Goal: Task Accomplishment & Management: Use online tool/utility

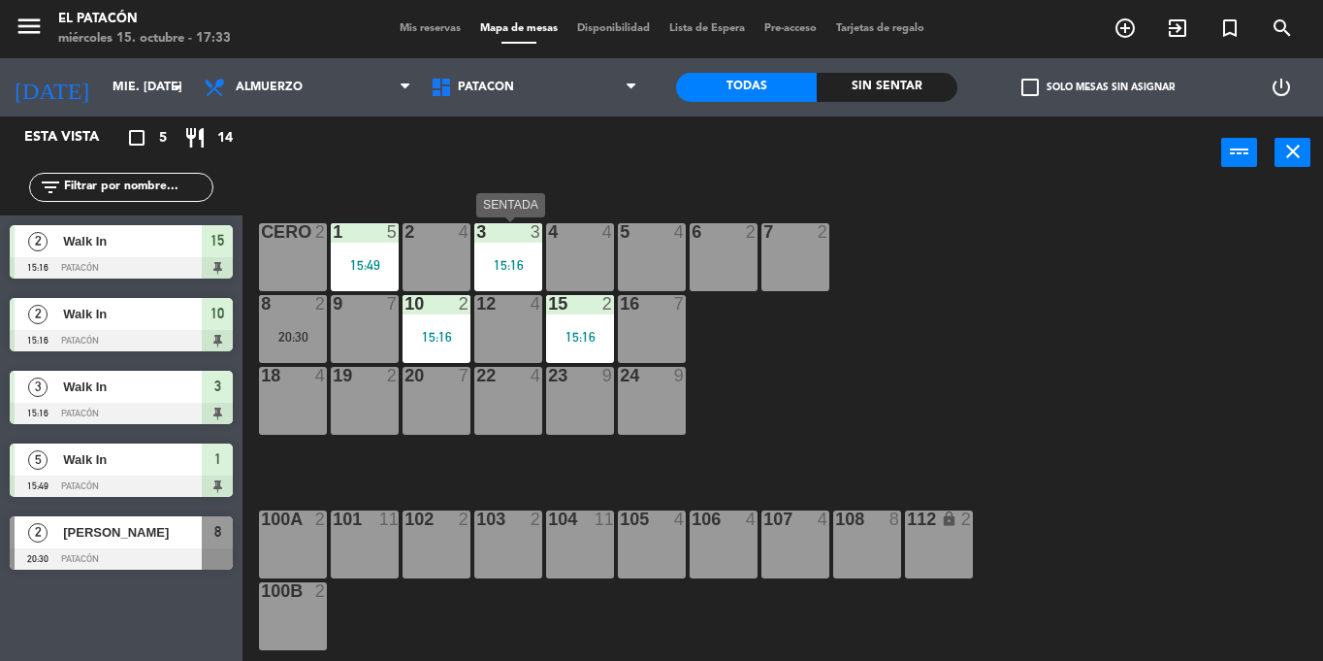
drag, startPoint x: 0, startPoint y: 0, endPoint x: 512, endPoint y: 266, distance: 577.1
click at [512, 266] on div "15:16" at bounding box center [508, 265] width 68 height 14
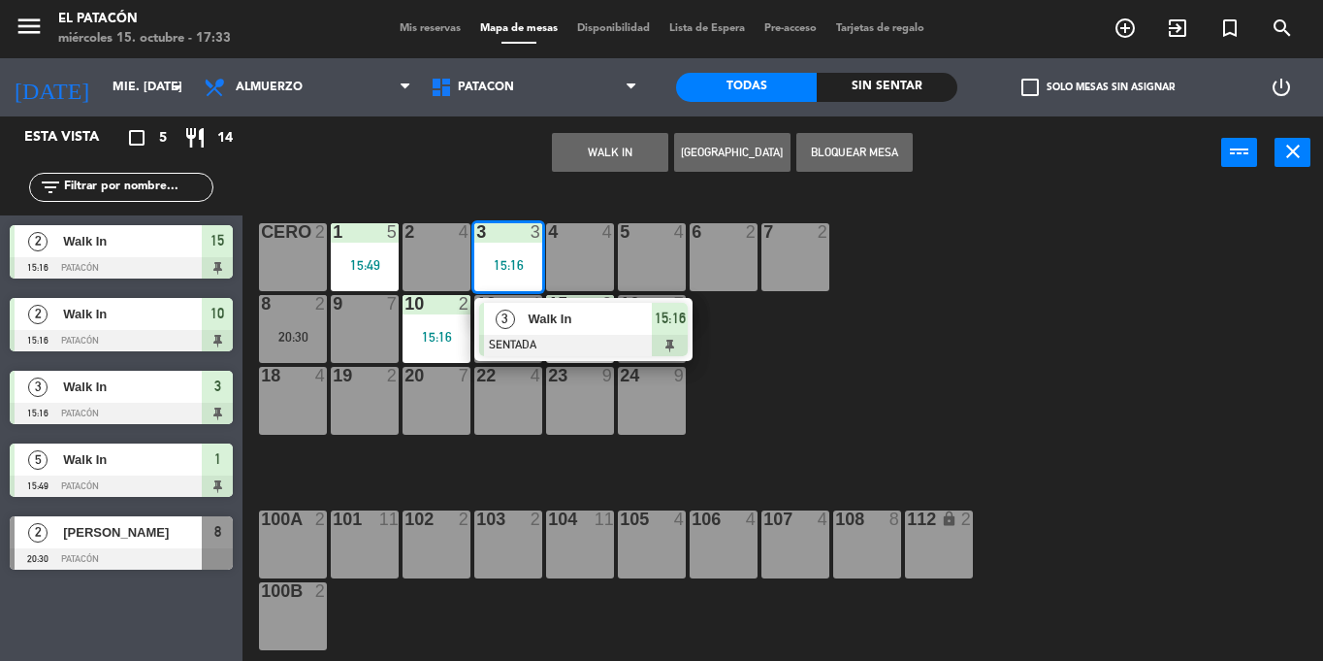
click at [534, 323] on span "Walk In" at bounding box center [590, 318] width 124 height 20
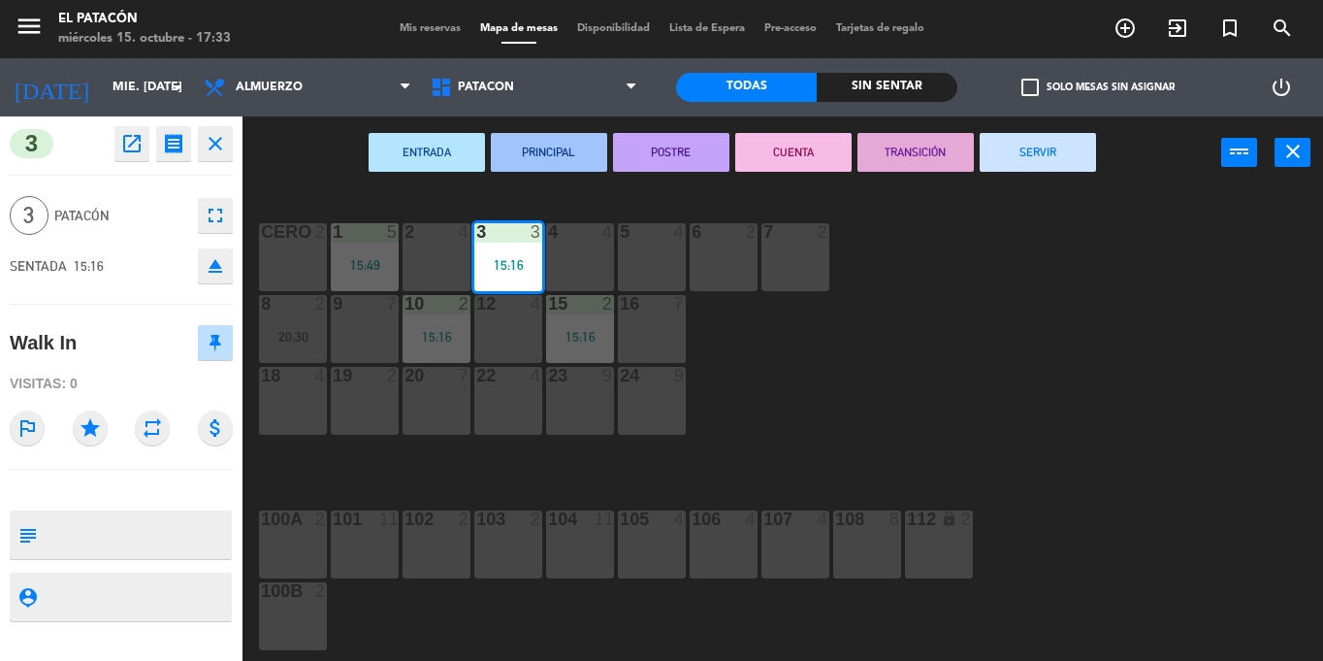
click at [1040, 156] on button "SERVIR" at bounding box center [1038, 152] width 116 height 39
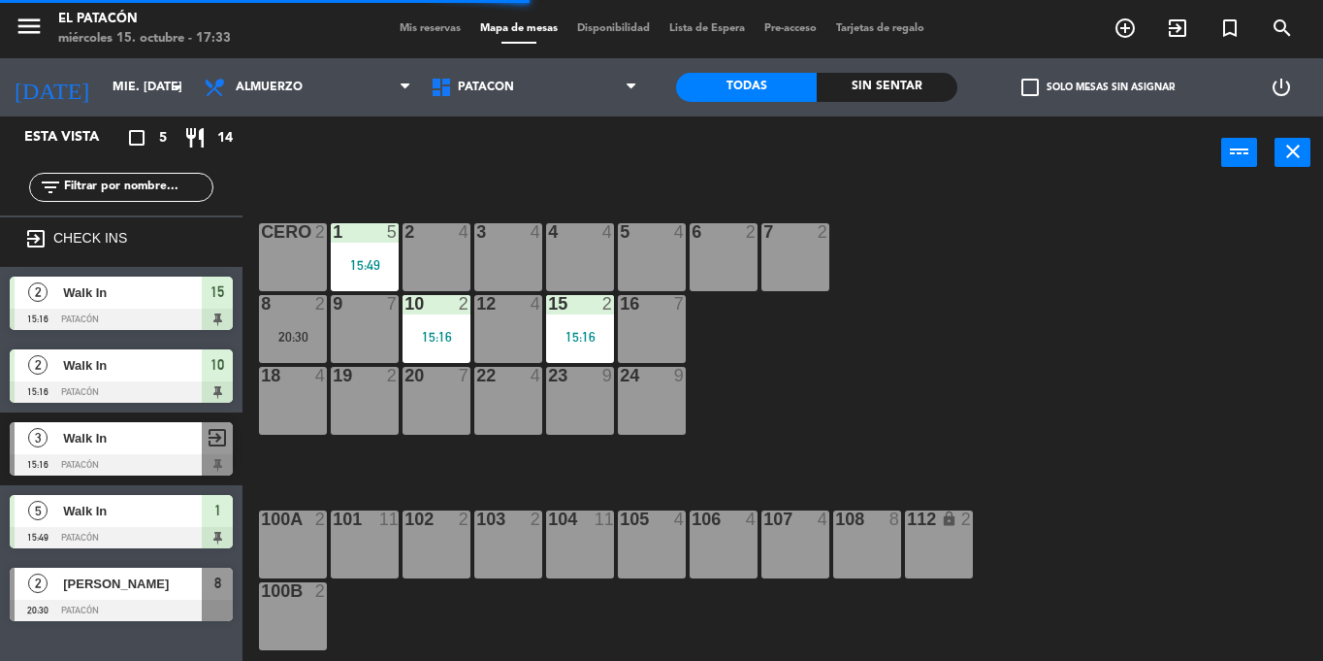
click at [593, 333] on div "15:16" at bounding box center [580, 337] width 68 height 14
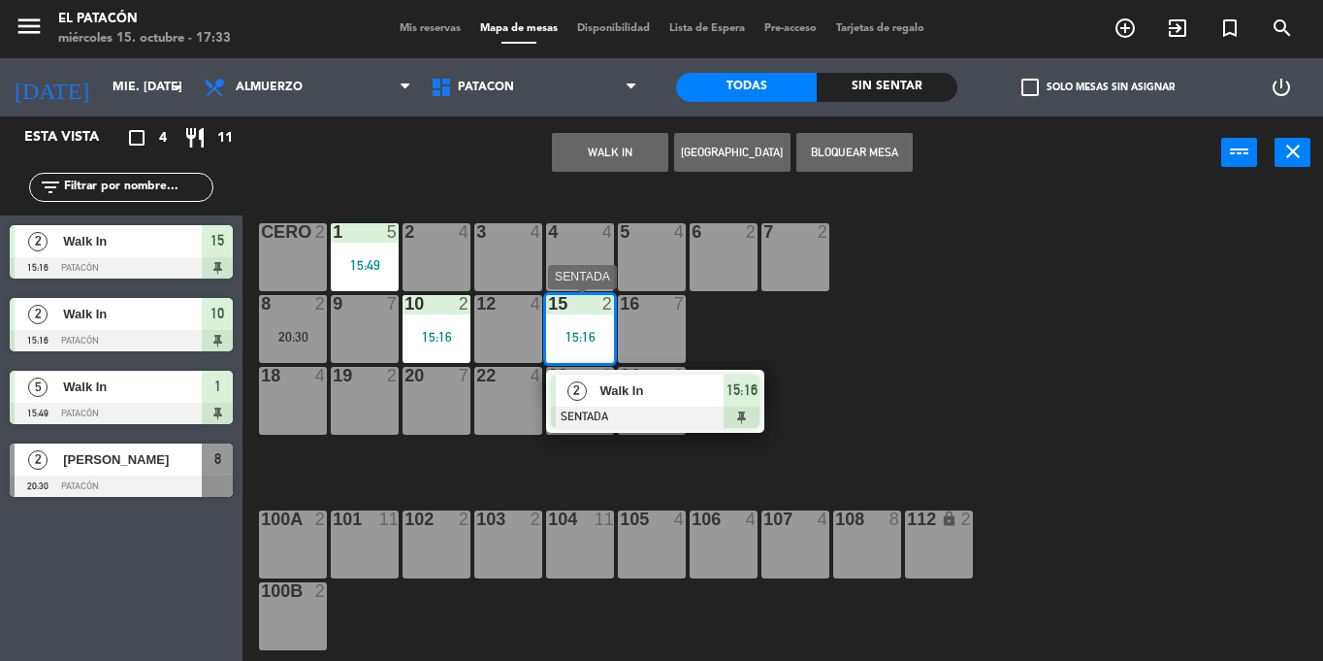
click at [630, 389] on span "Walk In" at bounding box center [662, 390] width 124 height 20
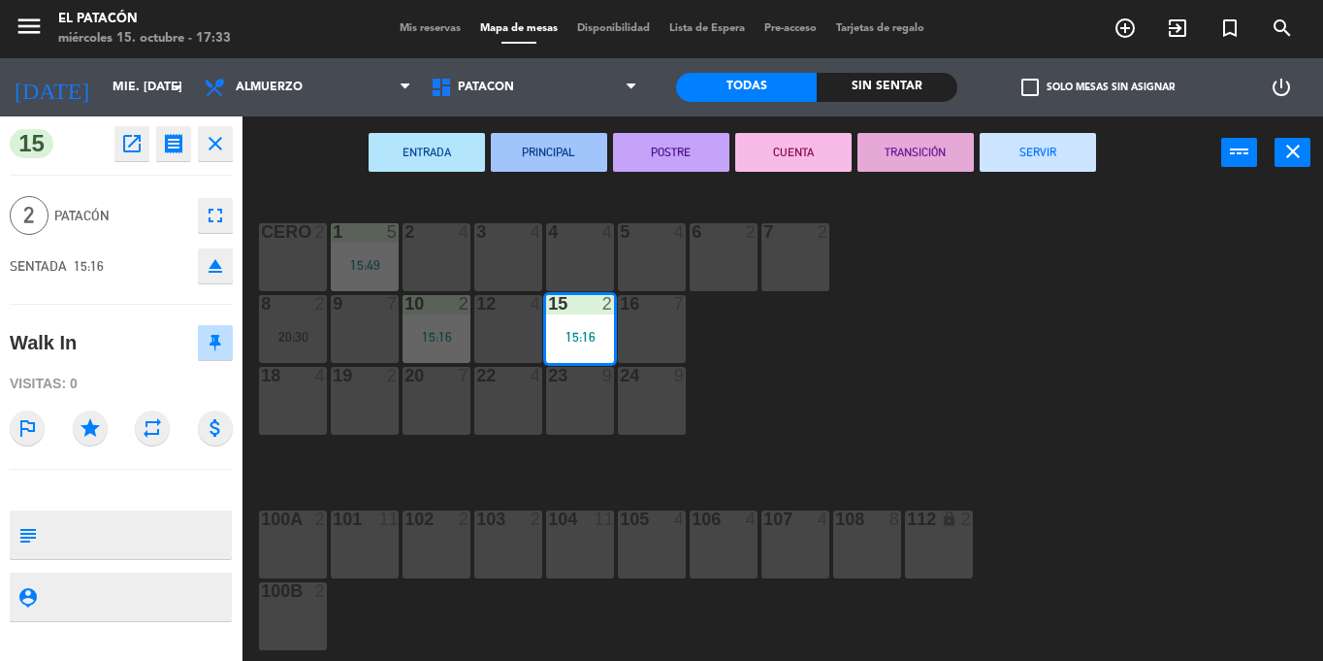
click at [1028, 149] on button "SERVIR" at bounding box center [1038, 152] width 116 height 39
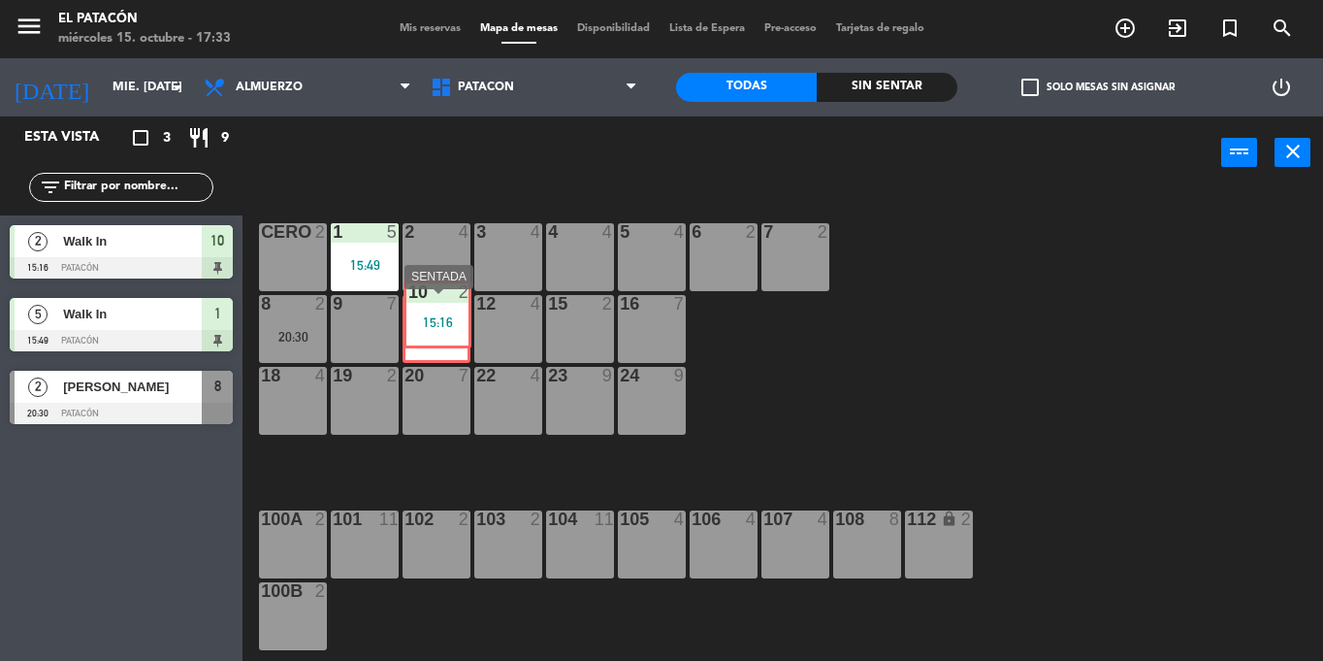
drag, startPoint x: 435, startPoint y: 350, endPoint x: 436, endPoint y: 335, distance: 15.6
click at [436, 335] on div "10 2 15:16 10 2 15:16" at bounding box center [437, 329] width 68 height 68
click at [436, 335] on div "15:16" at bounding box center [437, 337] width 68 height 14
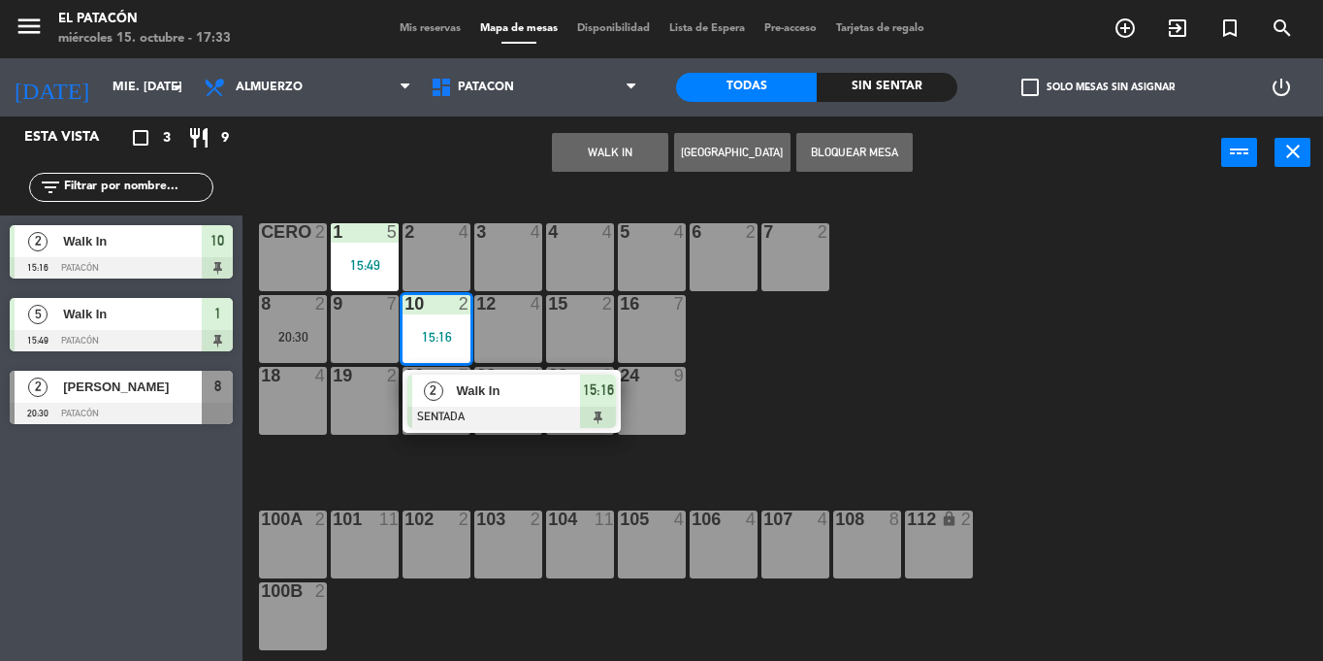
click at [484, 388] on span "Walk In" at bounding box center [518, 390] width 124 height 20
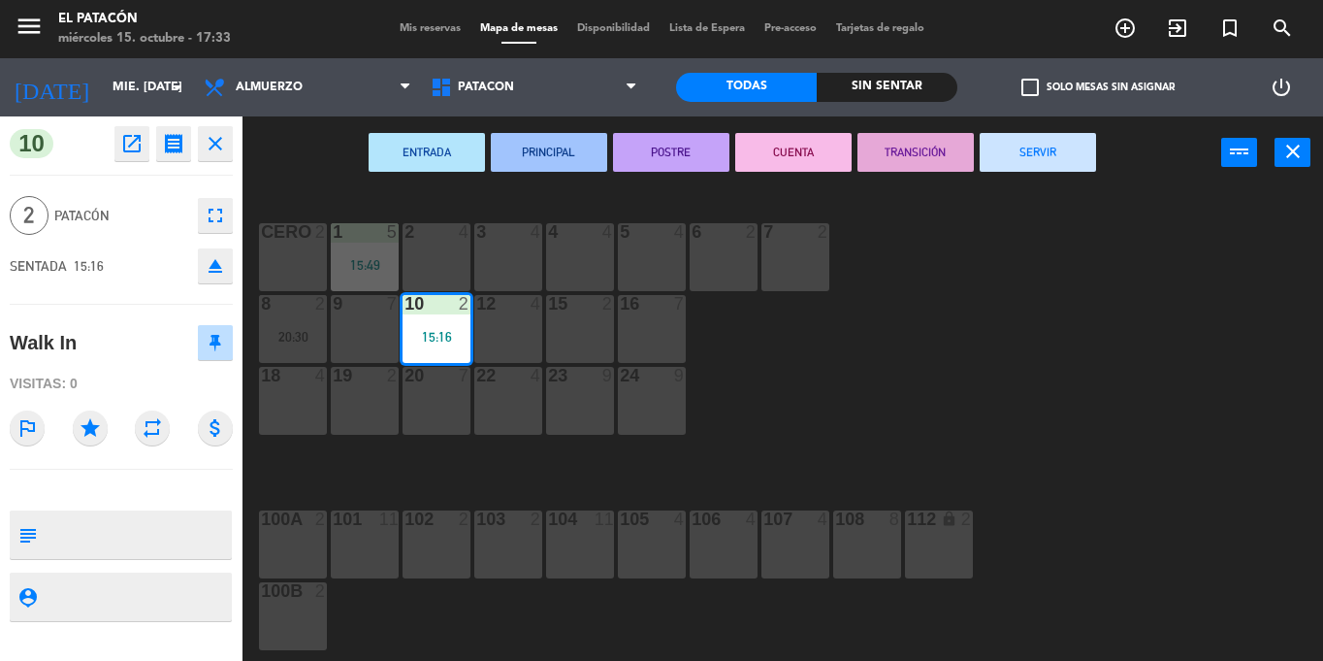
click at [1041, 155] on button "SERVIR" at bounding box center [1038, 152] width 116 height 39
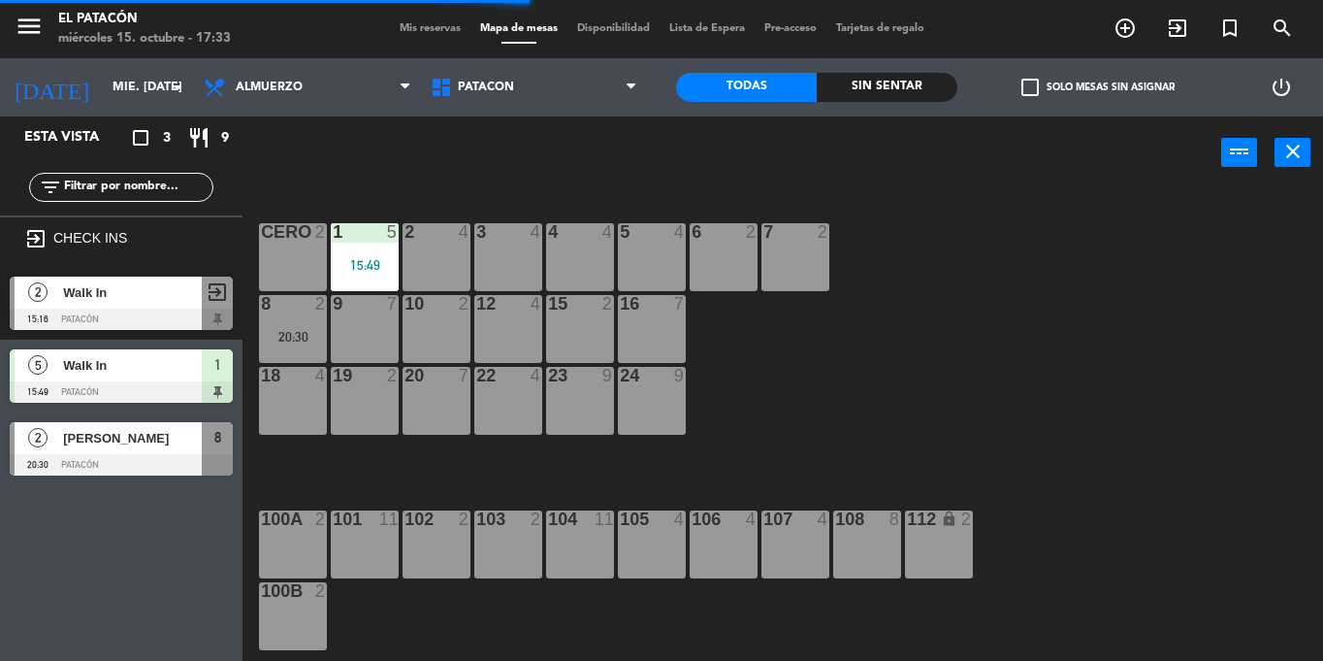
click at [367, 334] on div "9 7" at bounding box center [365, 329] width 68 height 68
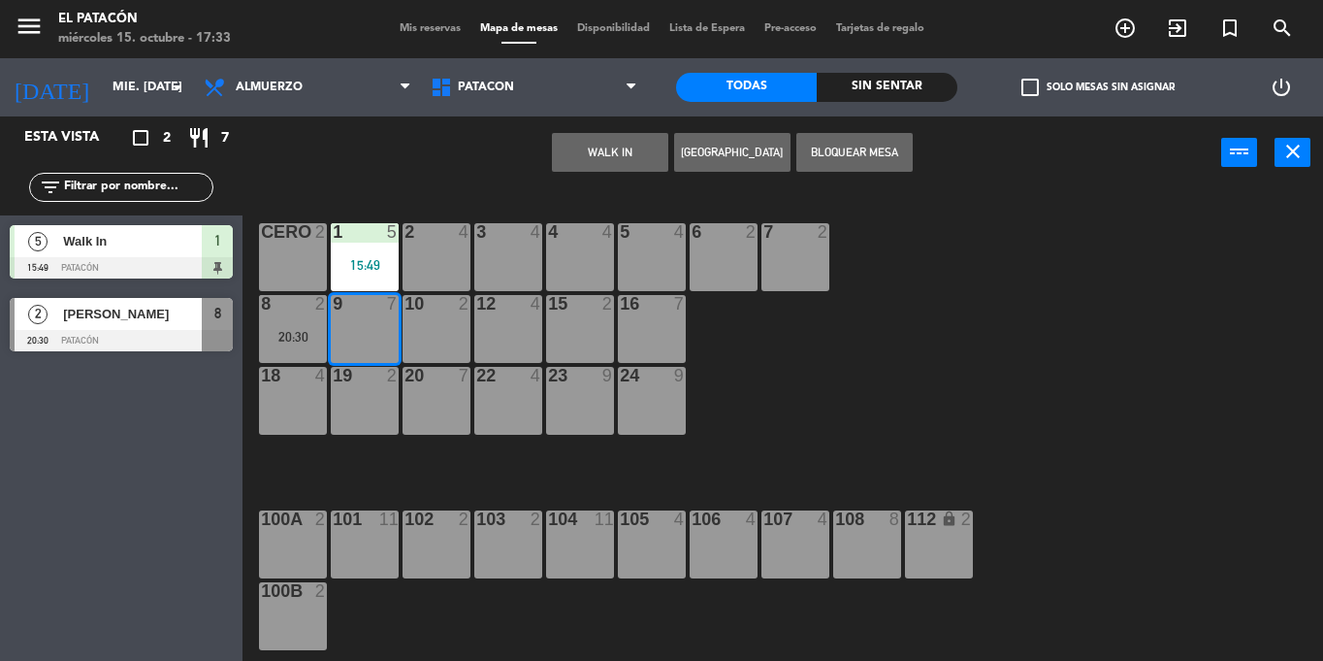
click at [595, 157] on button "WALK IN" at bounding box center [610, 152] width 116 height 39
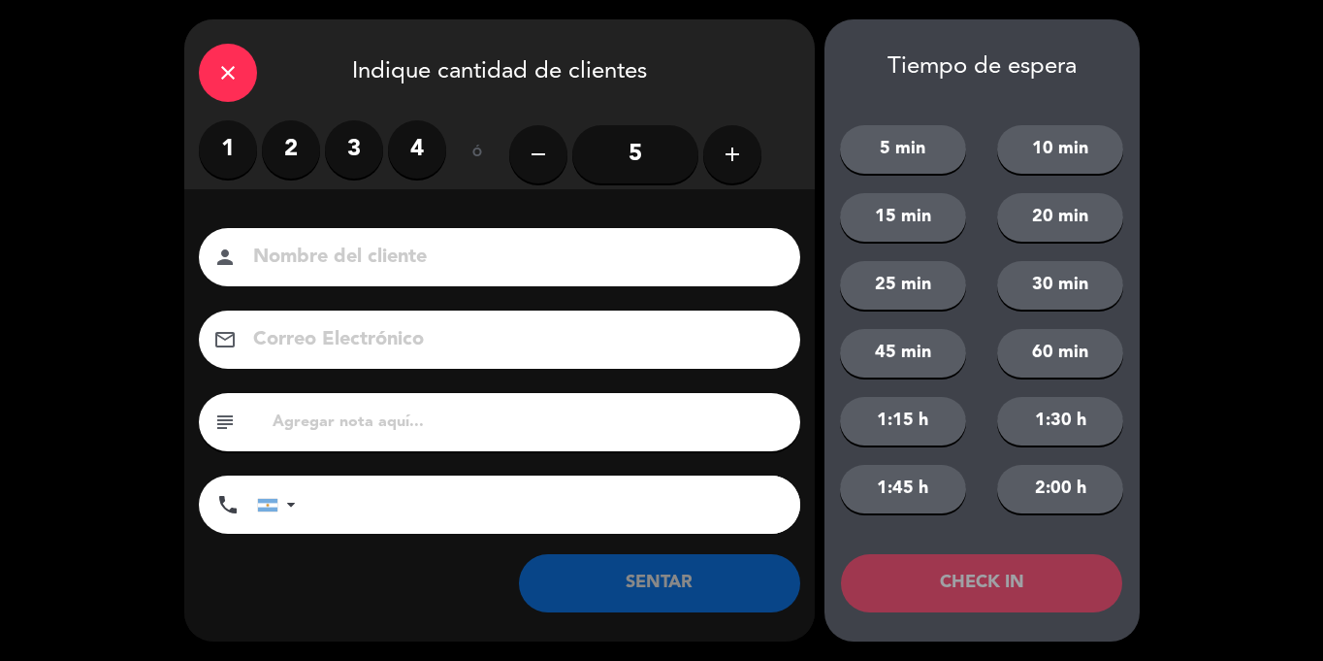
click at [595, 157] on input "5" at bounding box center [635, 154] width 126 height 58
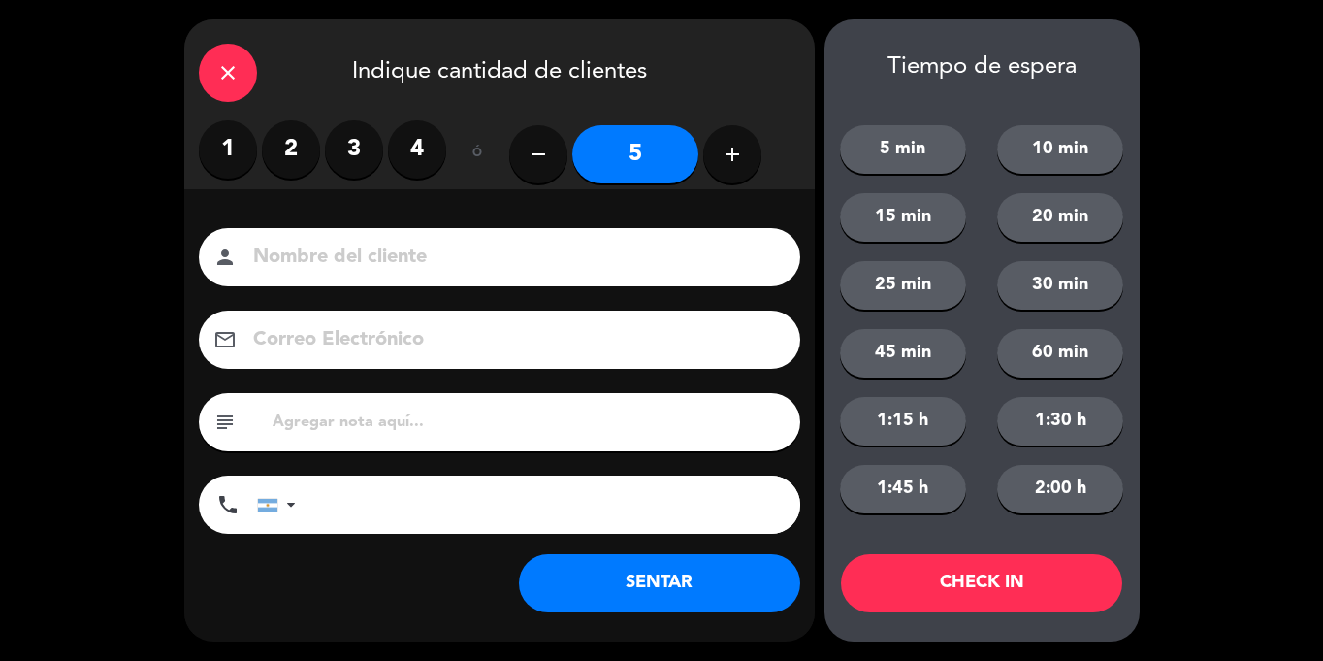
click at [588, 568] on button "SENTAR" at bounding box center [659, 583] width 281 height 58
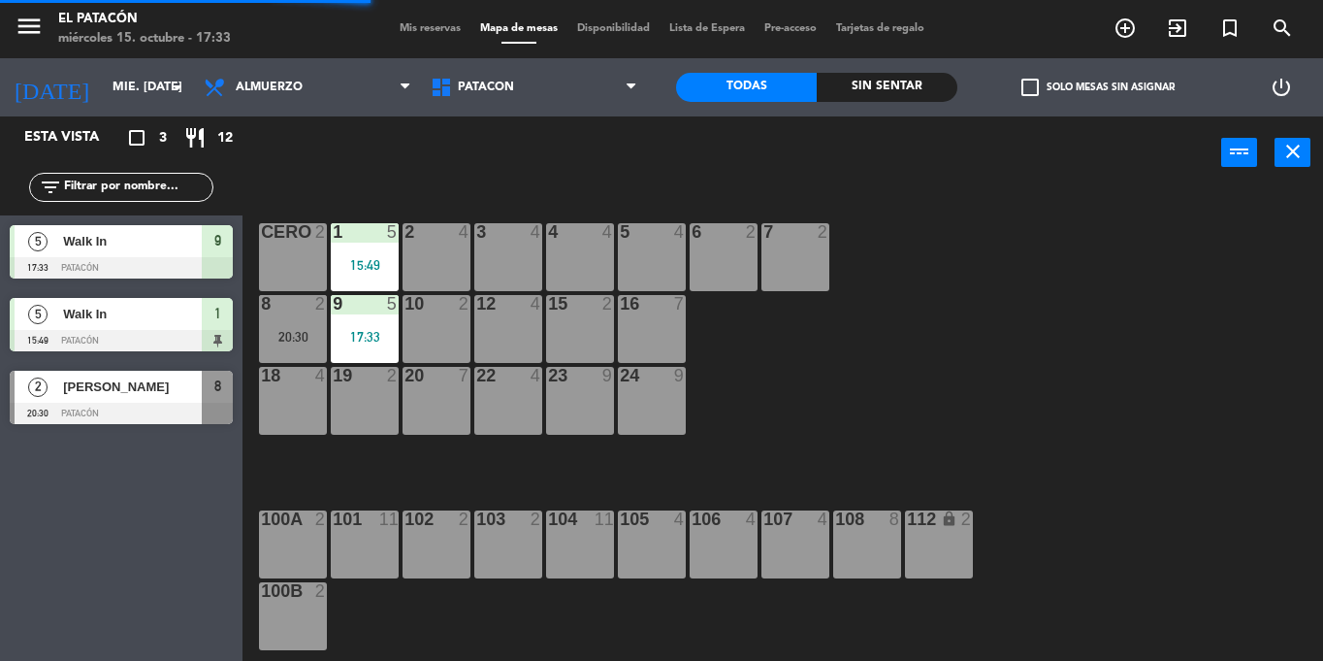
click at [366, 264] on div "15:49" at bounding box center [365, 265] width 68 height 14
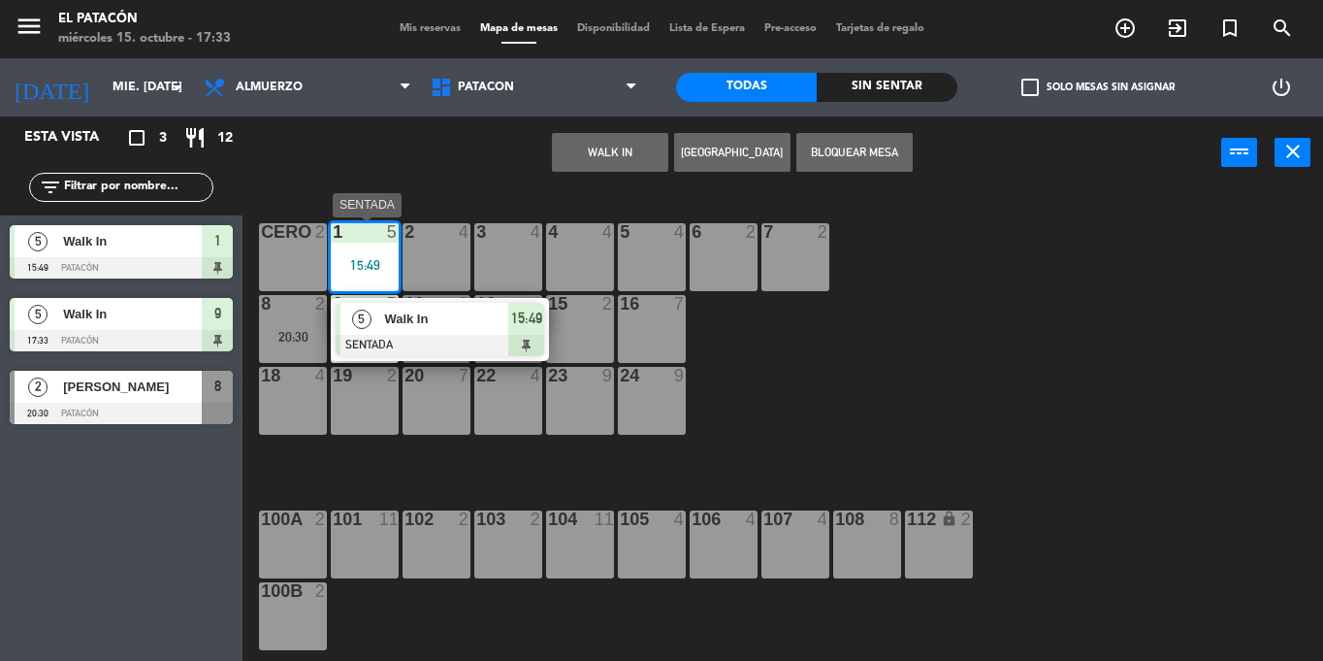
click at [424, 310] on span "Walk In" at bounding box center [446, 318] width 124 height 20
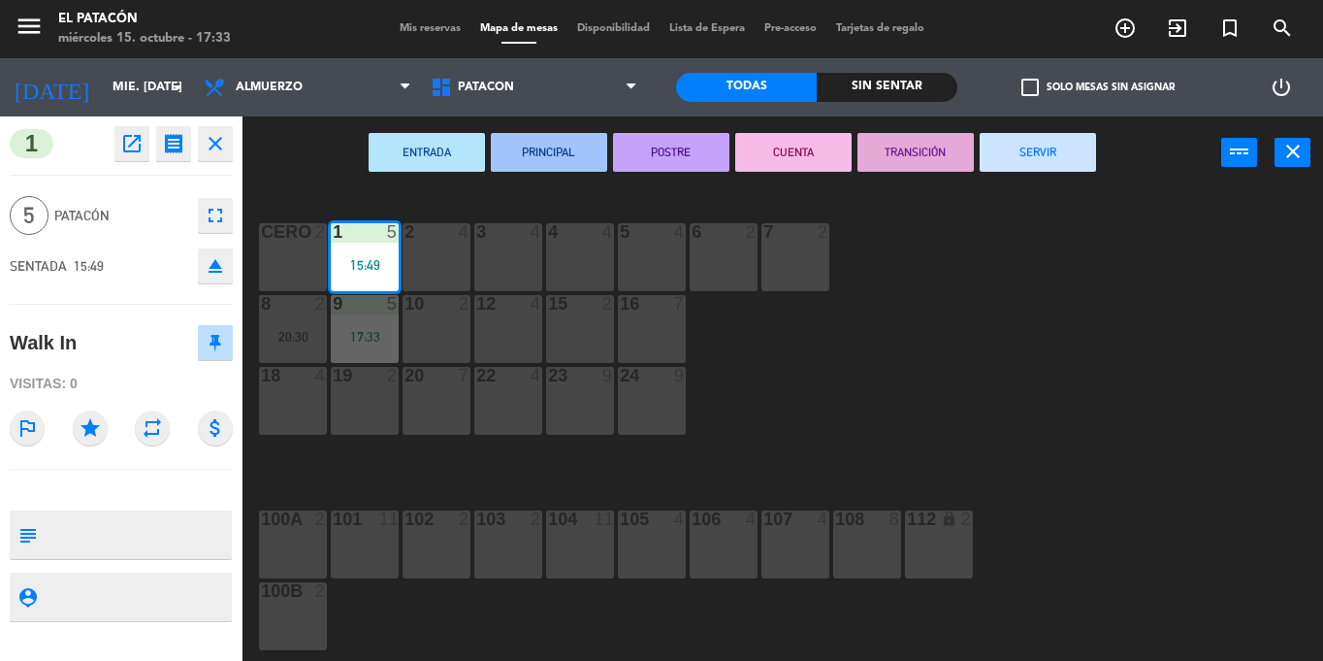
click at [1001, 150] on button "SERVIR" at bounding box center [1038, 152] width 116 height 39
